Goal: Information Seeking & Learning: Learn about a topic

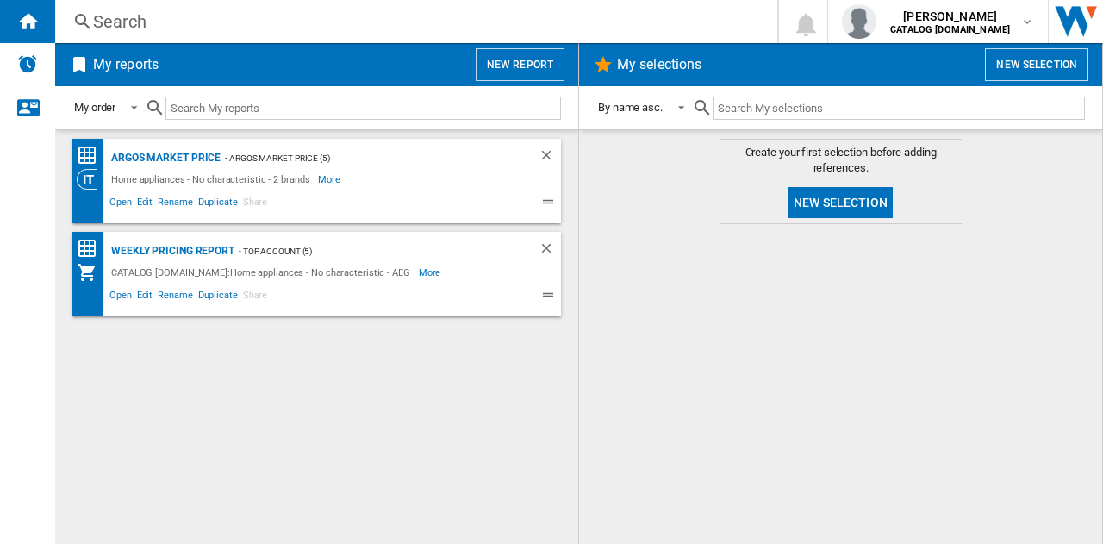
click at [196, 25] on div "Search" at bounding box center [412, 21] width 639 height 24
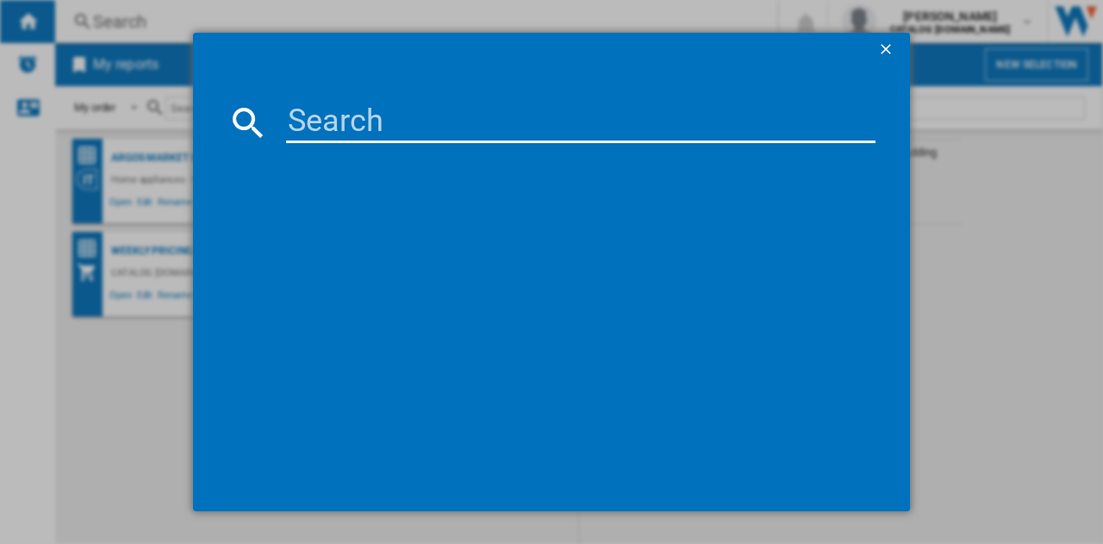
click at [333, 131] on input at bounding box center [580, 122] width 589 height 41
type input "lfr61144b"
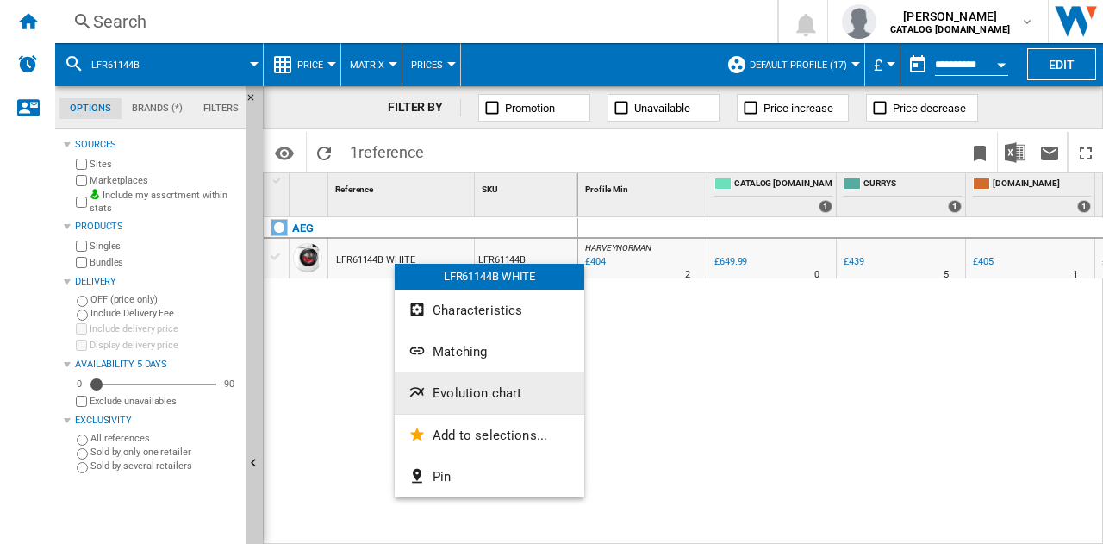
click at [472, 395] on span "Evolution chart" at bounding box center [476, 393] width 89 height 16
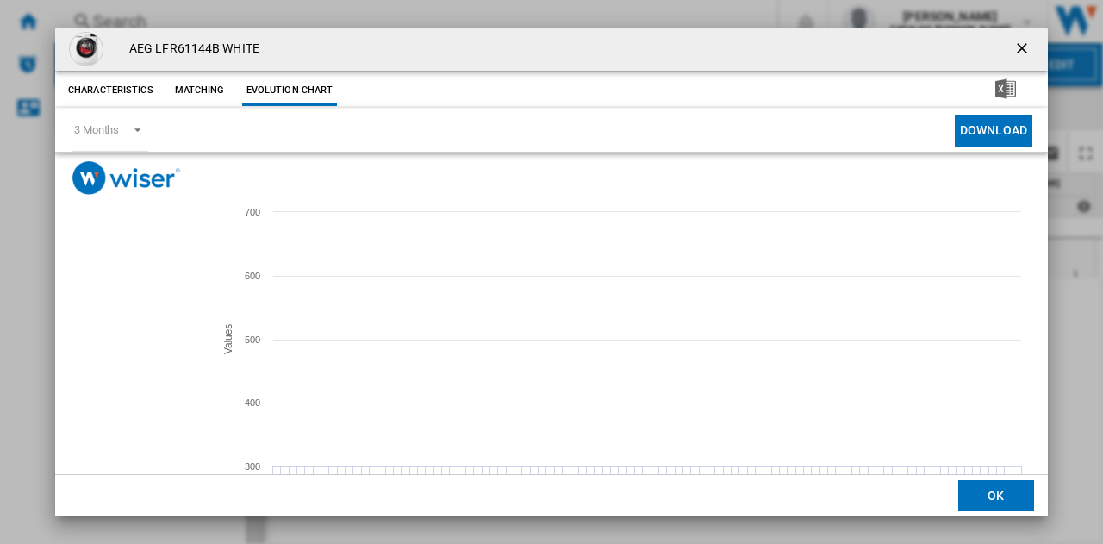
scroll to position [65, 0]
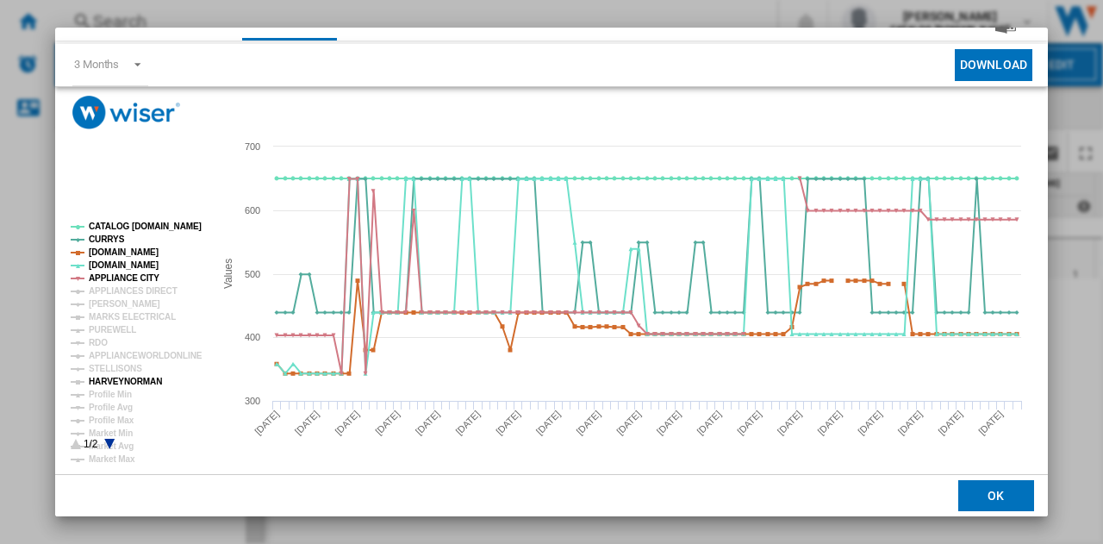
click at [121, 378] on tspan "HARVEYNORMAN" at bounding box center [125, 380] width 73 height 9
